Goal: Information Seeking & Learning: Learn about a topic

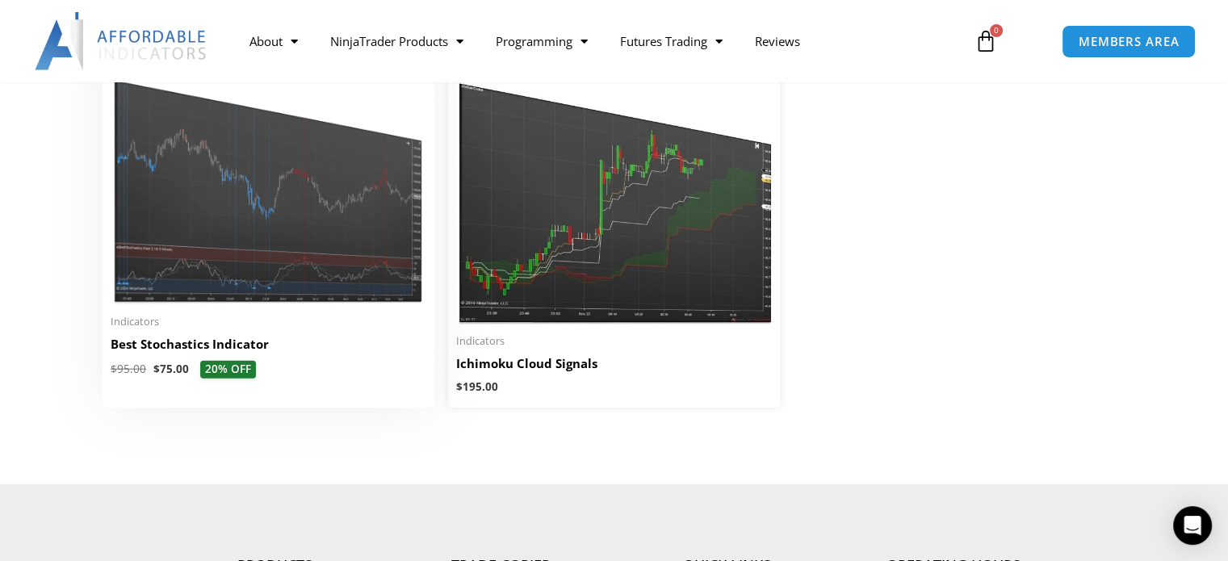
scroll to position [3710, 0]
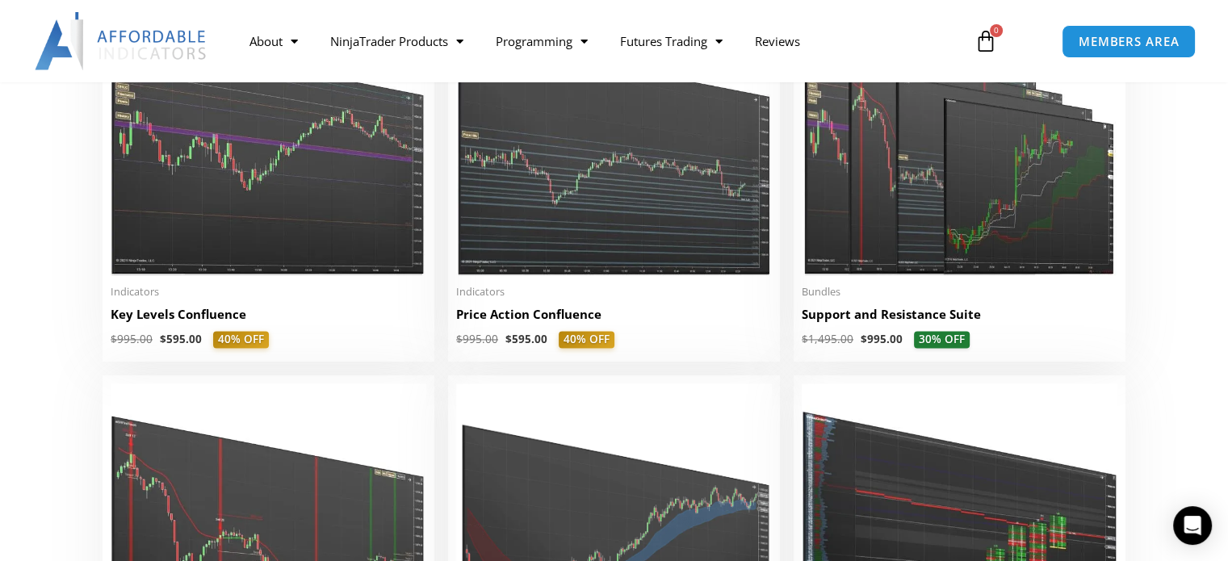
drag, startPoint x: 527, startPoint y: 119, endPoint x: 513, endPoint y: 68, distance: 52.9
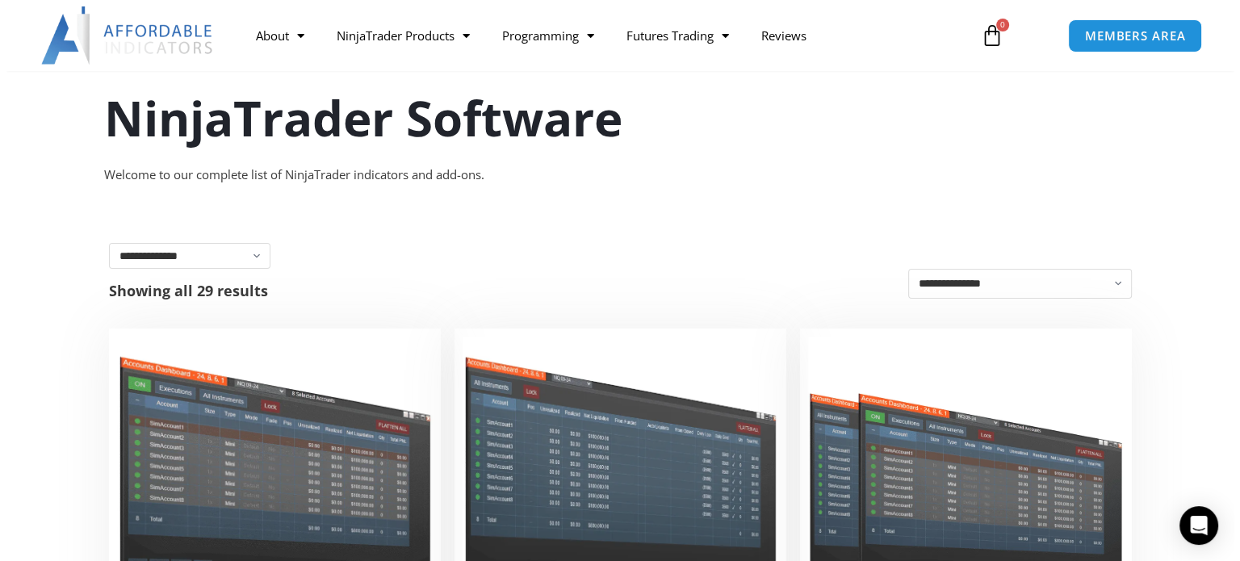
scroll to position [0, 0]
